Goal: Task Accomplishment & Management: Manage account settings

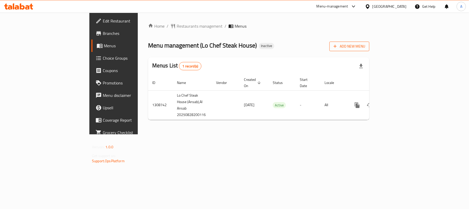
click at [365, 48] on span "Add New Menu" at bounding box center [350, 46] width 32 height 6
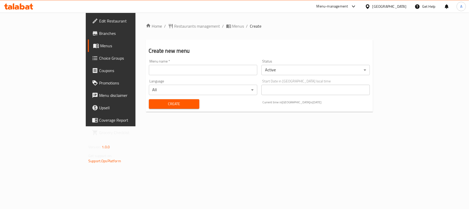
drag, startPoint x: 209, startPoint y: 73, endPoint x: 185, endPoint y: 76, distance: 24.1
click at [209, 73] on input "text" at bounding box center [203, 70] width 109 height 10
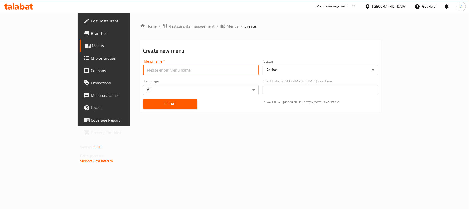
type input "Neww"
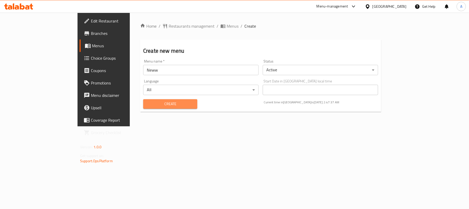
click at [147, 105] on span "Create" at bounding box center [170, 104] width 46 height 6
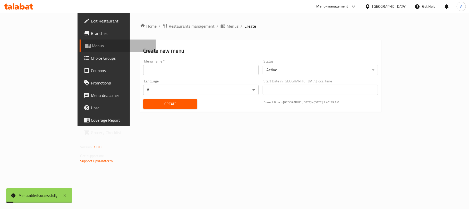
click at [85, 44] on span at bounding box center [88, 46] width 7 height 6
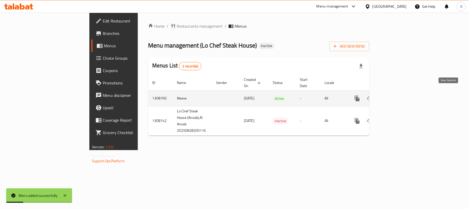
click at [397, 96] on icon "enhanced table" at bounding box center [394, 98] width 5 height 5
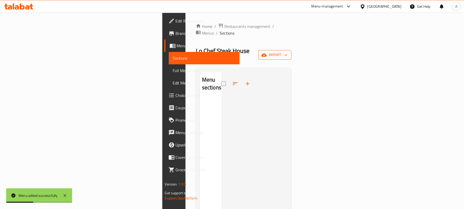
click at [267, 53] on icon "button" at bounding box center [264, 54] width 5 height 3
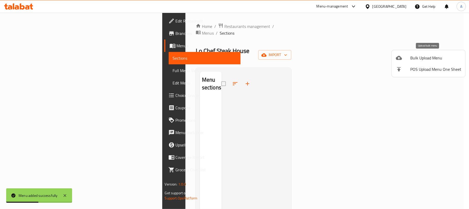
click at [402, 58] on icon at bounding box center [399, 58] width 6 height 4
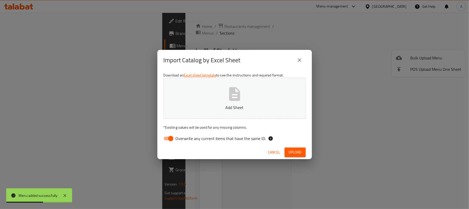
click at [229, 139] on span "Overwrite any current items that have the same ID." at bounding box center [221, 138] width 90 height 6
click at [186, 139] on input "Overwrite any current items that have the same ID." at bounding box center [170, 138] width 29 height 10
checkbox input "false"
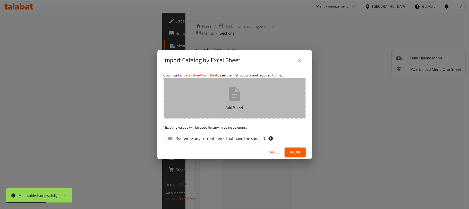
click at [234, 101] on icon "button" at bounding box center [235, 94] width 16 height 16
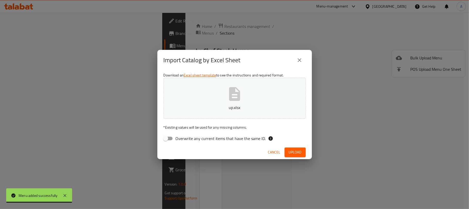
click at [292, 152] on span "Upload" at bounding box center [295, 152] width 13 height 6
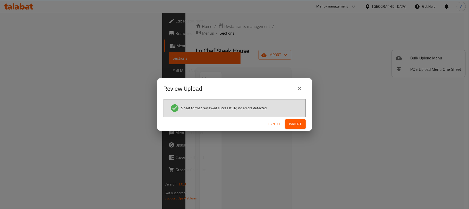
click at [300, 117] on div "Cancel Import" at bounding box center [234, 124] width 155 height 14
click at [298, 121] on span "Import" at bounding box center [295, 124] width 12 height 6
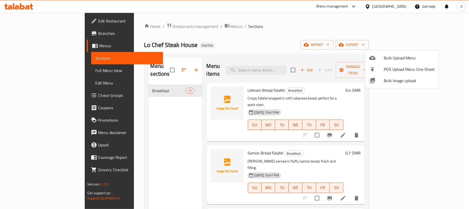
click at [172, 135] on div at bounding box center [234, 104] width 469 height 209
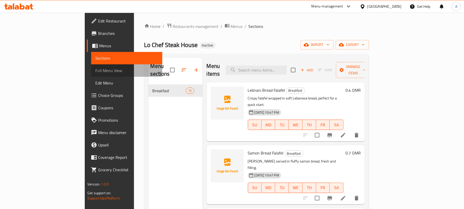
click at [95, 67] on span "Full Menu View" at bounding box center [126, 70] width 63 height 6
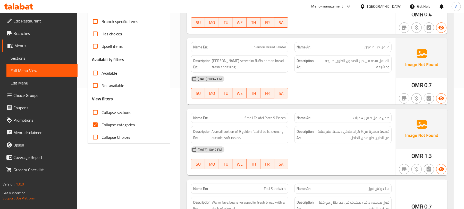
scroll to position [206, 0]
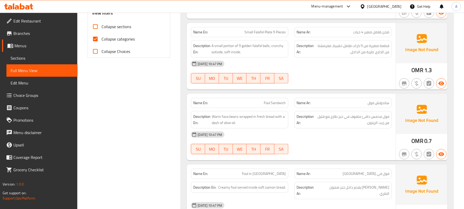
click at [123, 38] on span "Collapse categories" at bounding box center [118, 39] width 33 height 6
click at [102, 38] on input "Collapse categories" at bounding box center [95, 39] width 12 height 12
checkbox input "false"
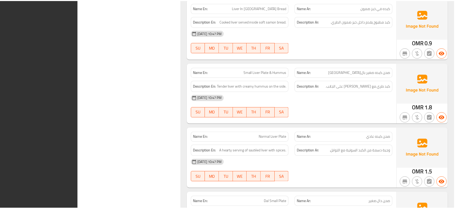
scroll to position [1008, 0]
